Goal: Information Seeking & Learning: Check status

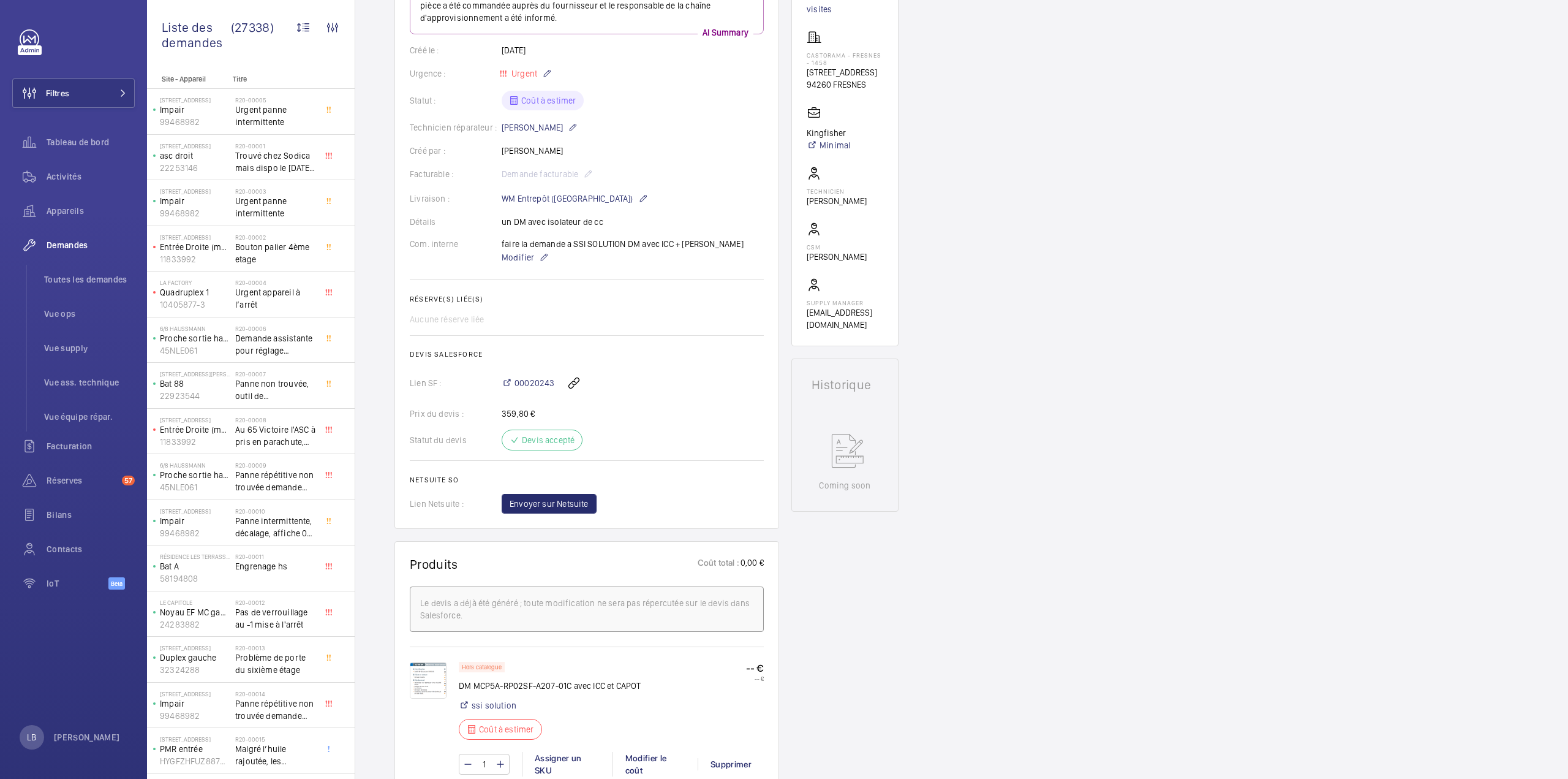
scroll to position [552, 0]
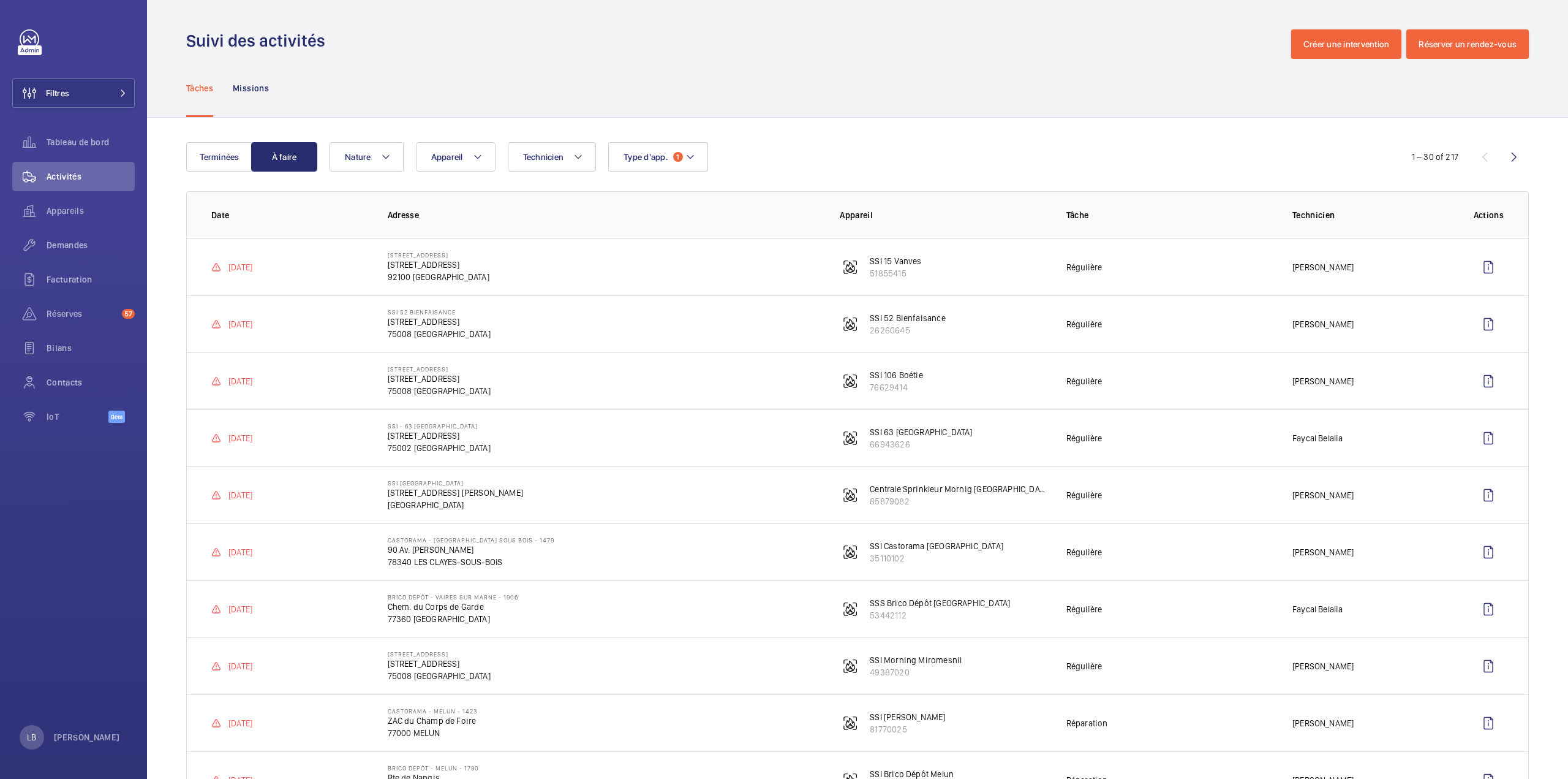
scroll to position [980, 0]
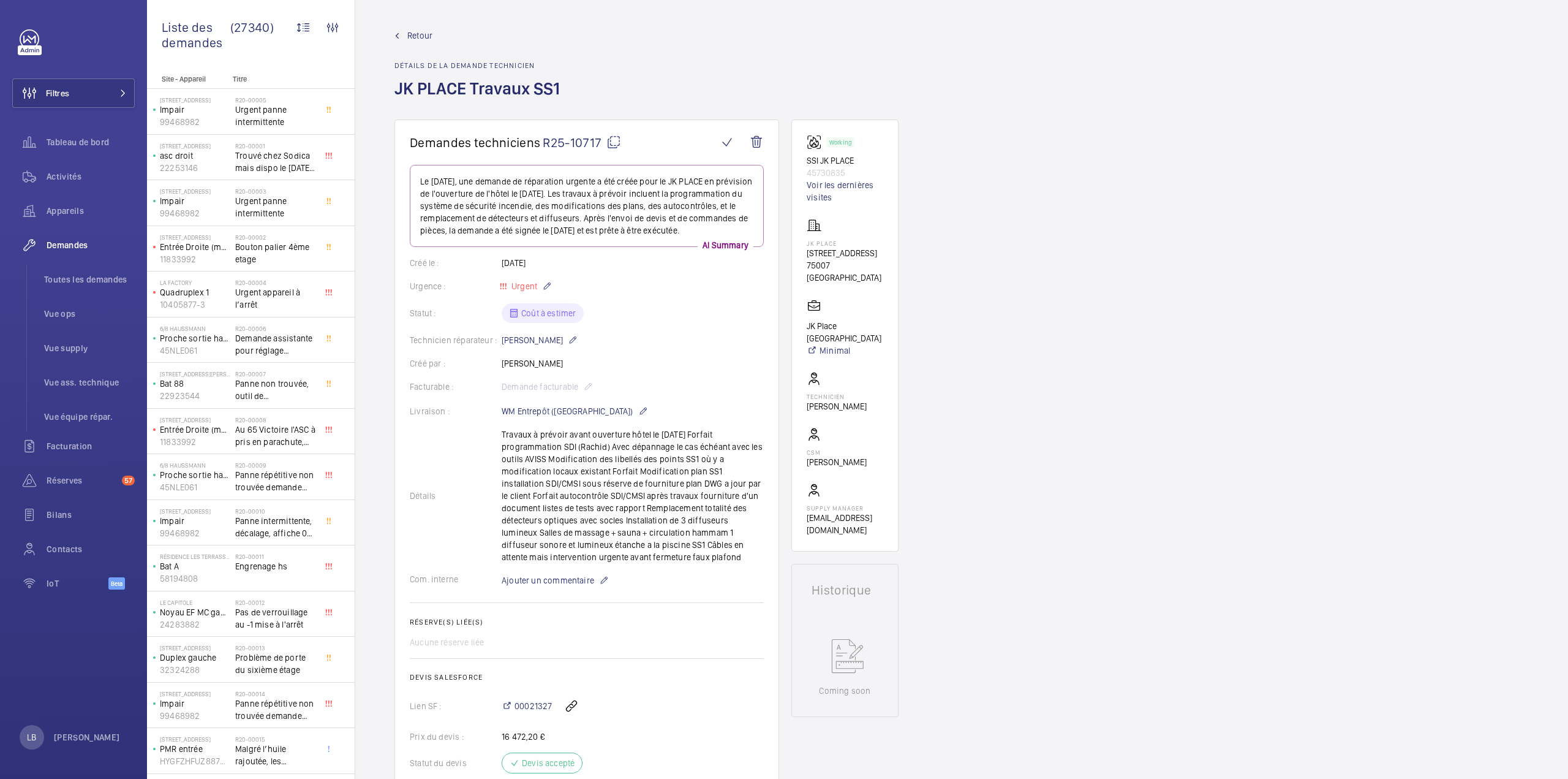
click at [613, 139] on mat-icon at bounding box center [614, 142] width 15 height 15
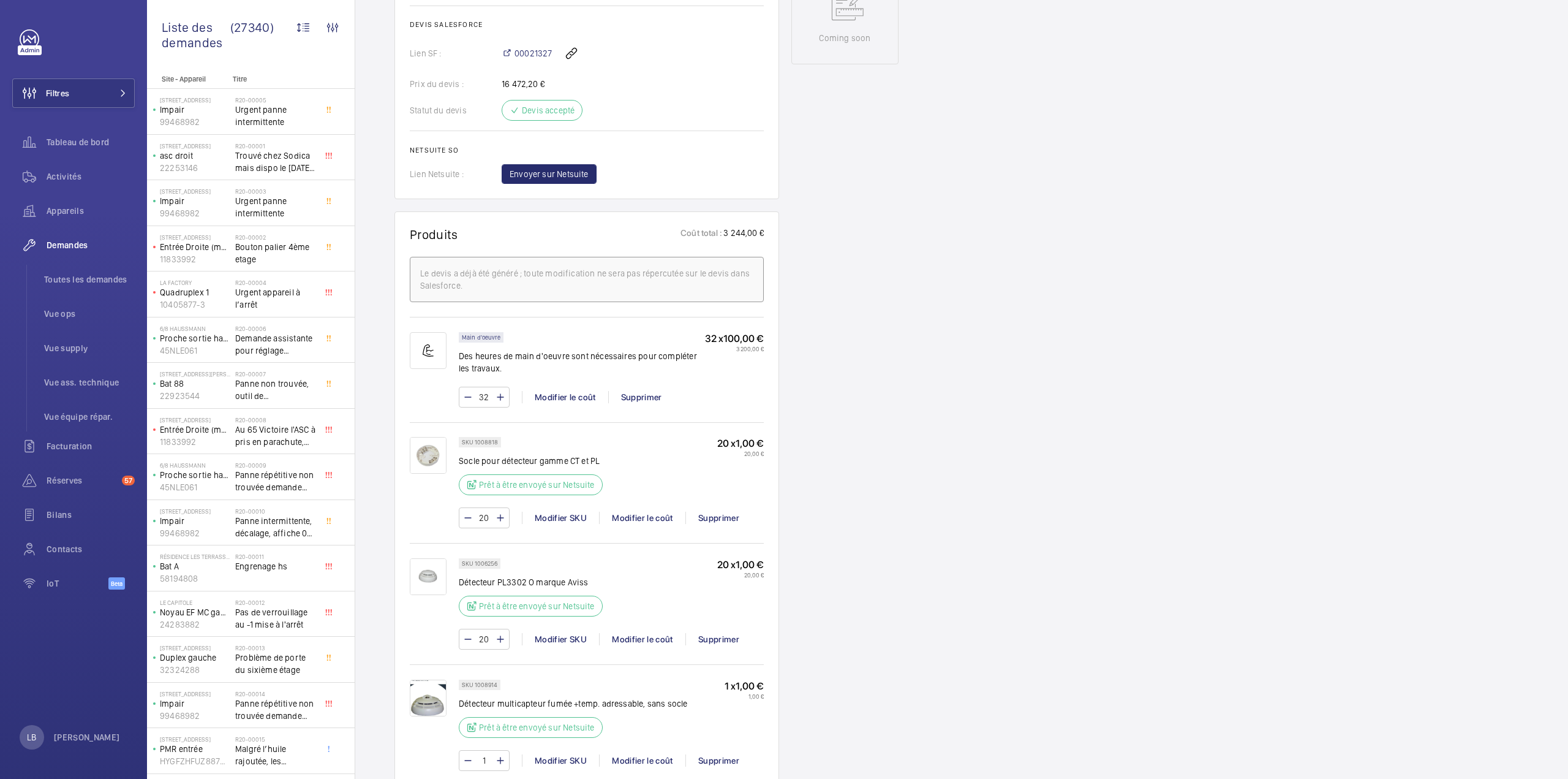
scroll to position [657, 0]
click at [1005, 271] on div "Demandes techniciens R25-10717 Le 8 août 2025, une demande de réparation urgent…" at bounding box center [961, 640] width 1212 height 2355
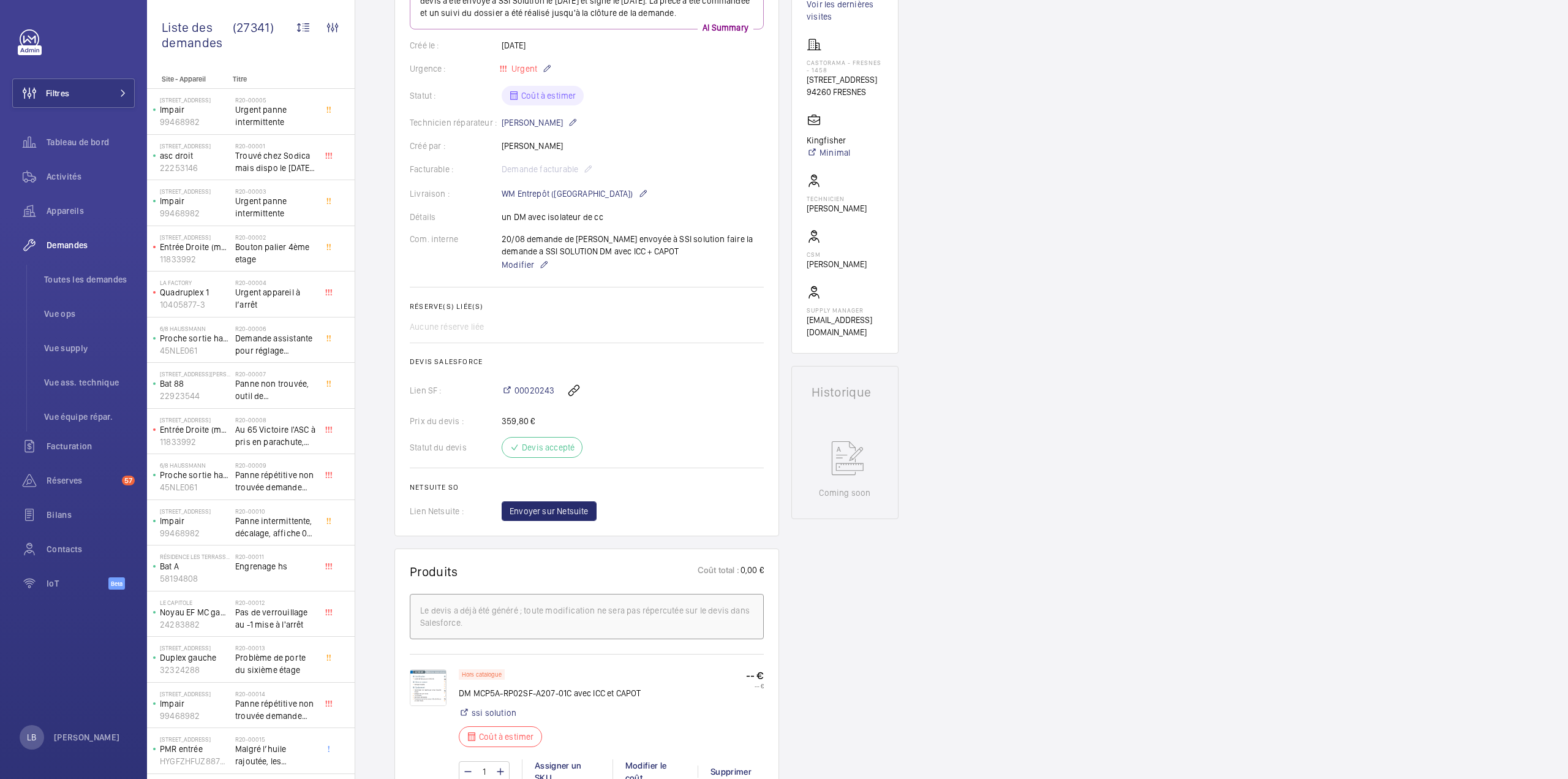
scroll to position [552, 0]
